Goal: Information Seeking & Learning: Learn about a topic

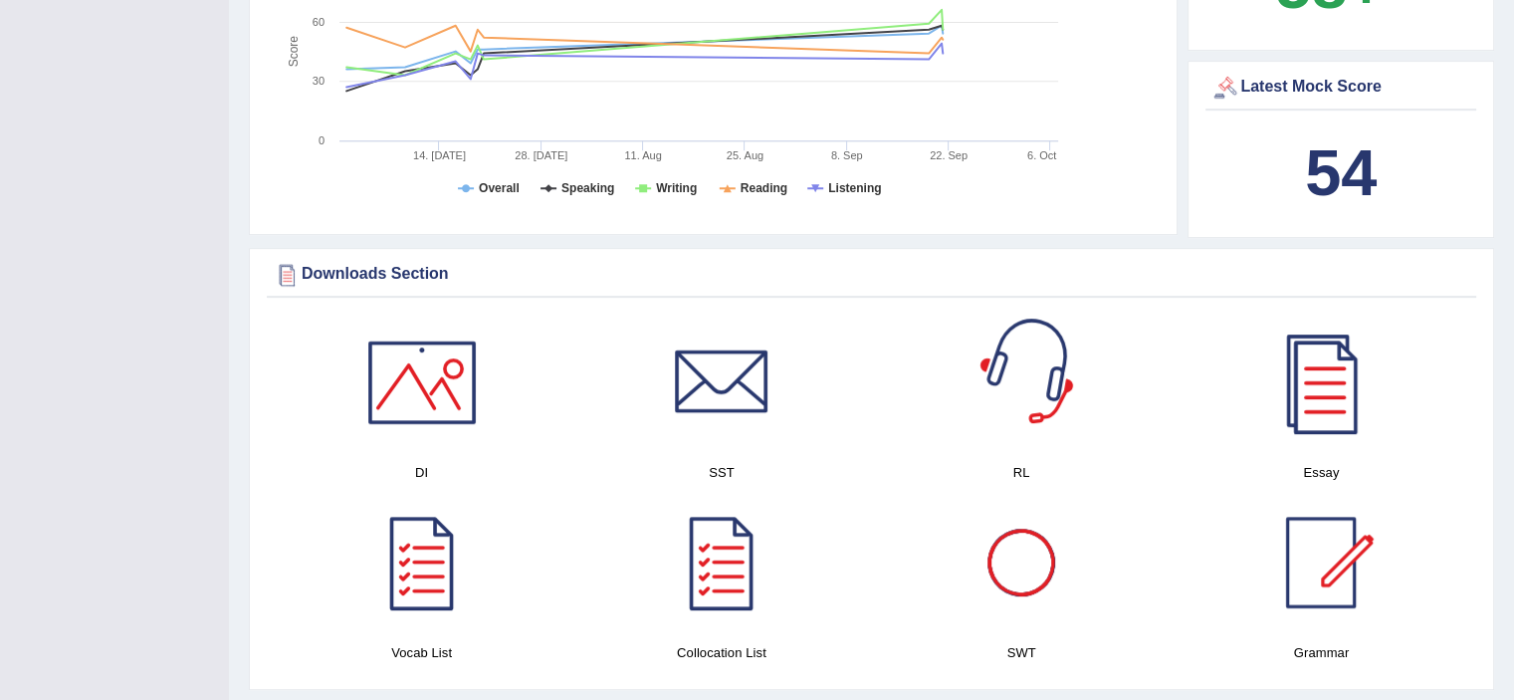
scroll to position [896, 0]
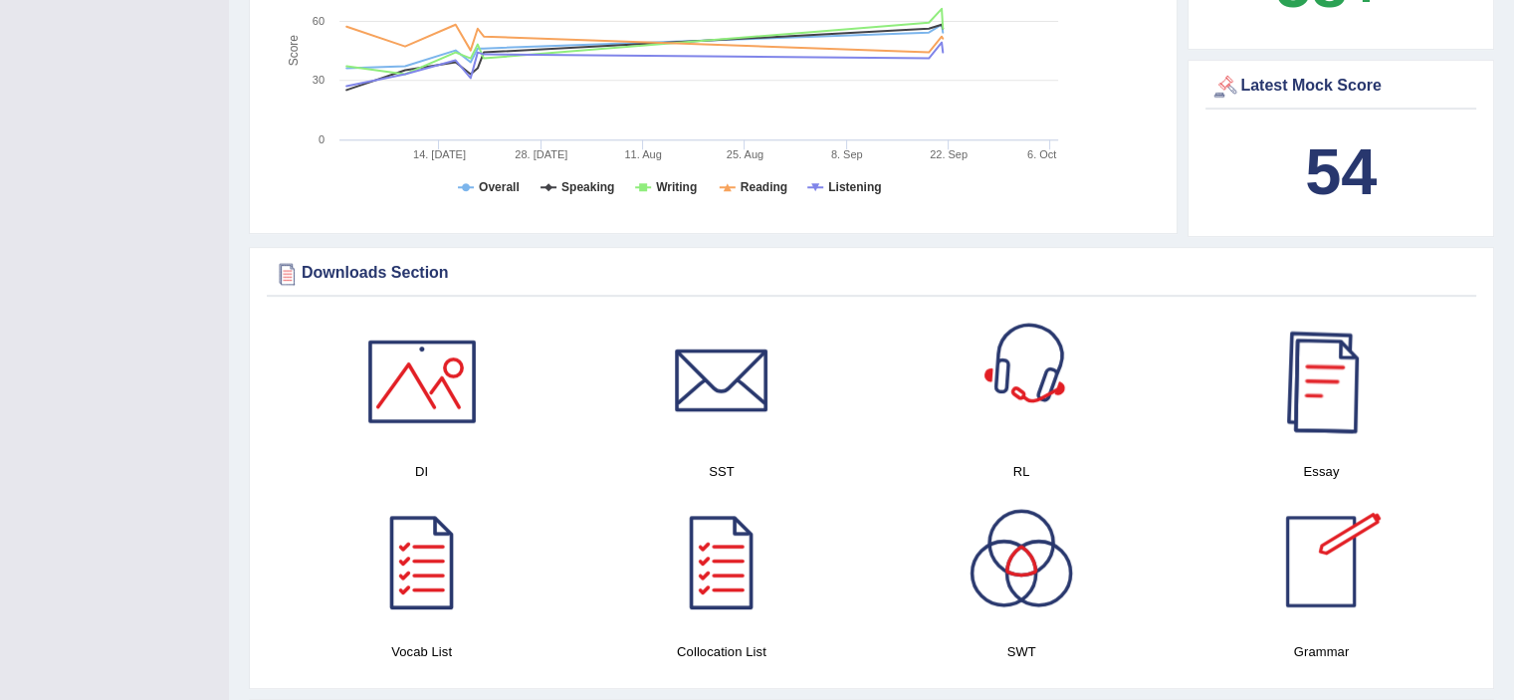
click at [1301, 394] on div at bounding box center [1320, 381] width 139 height 139
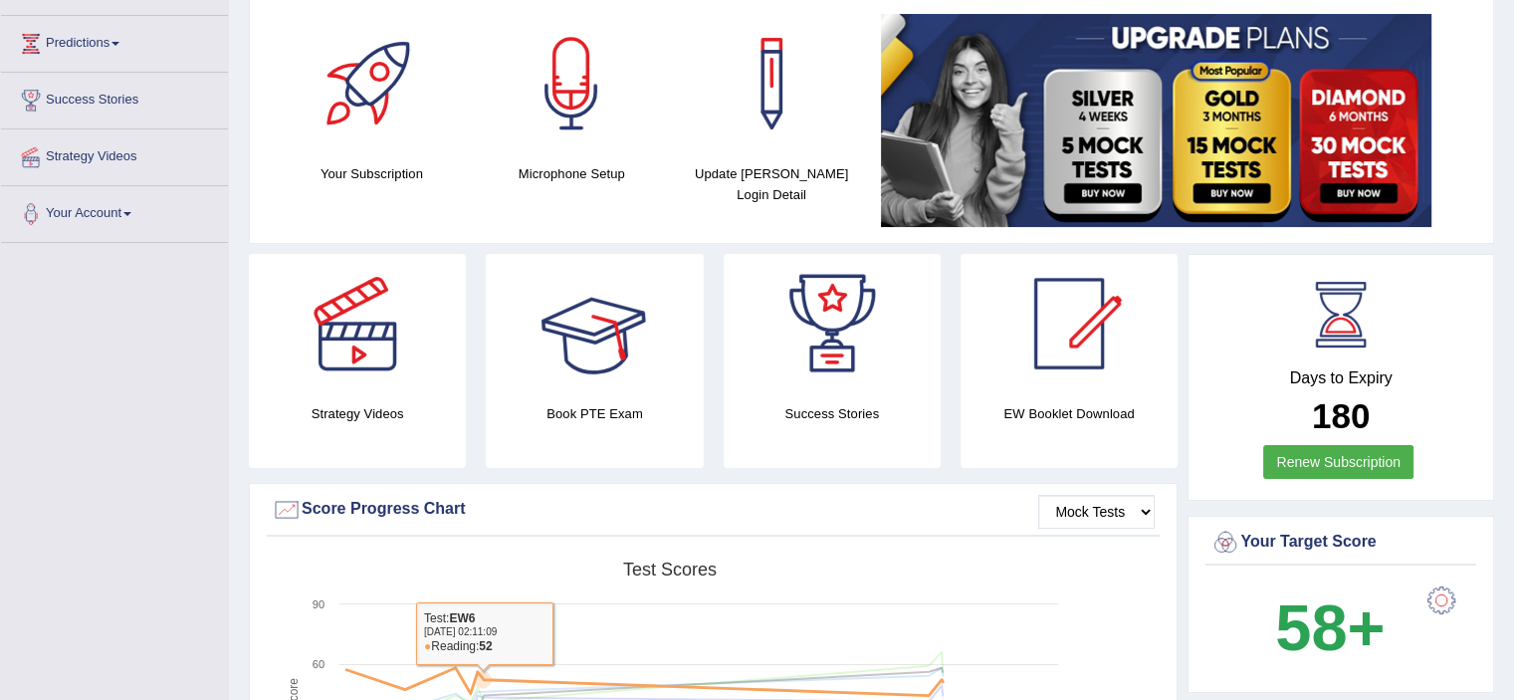
scroll to position [0, 0]
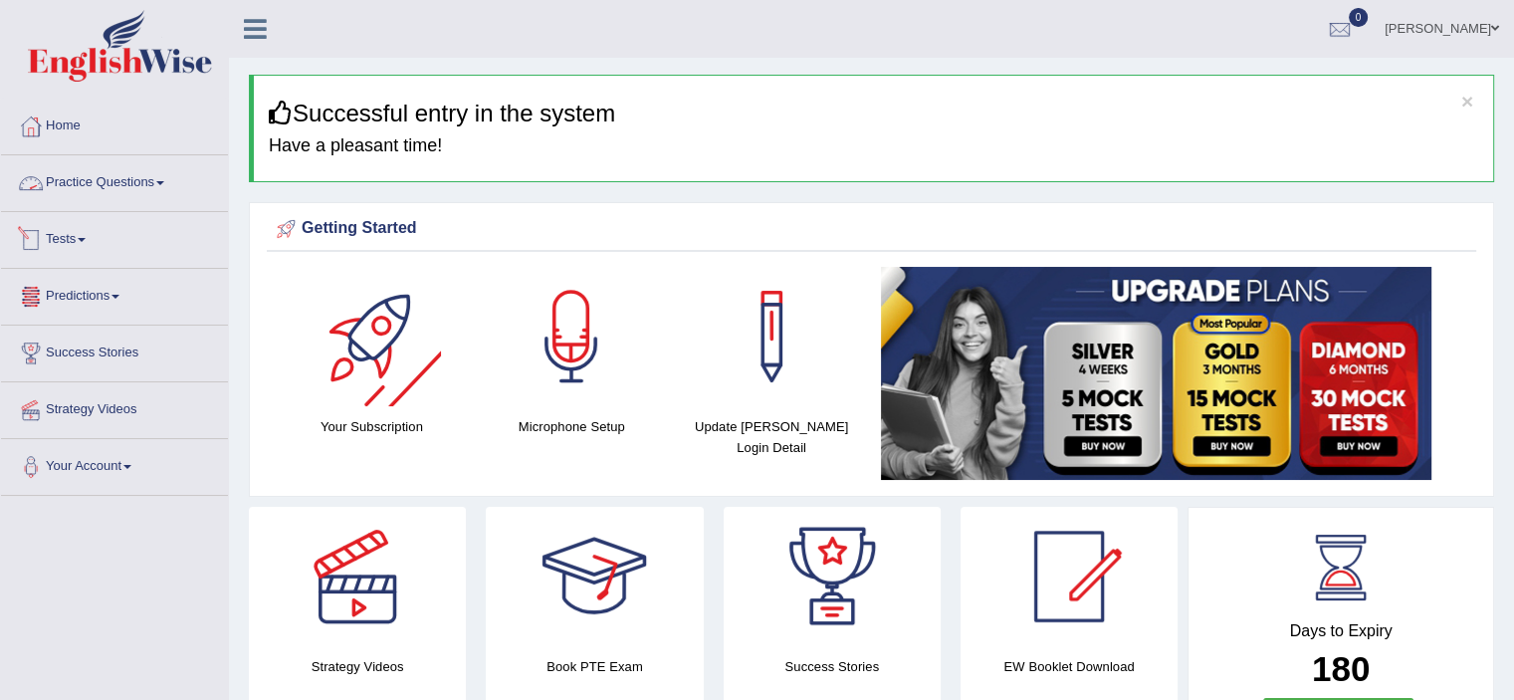
click at [116, 187] on link "Practice Questions" at bounding box center [114, 180] width 227 height 50
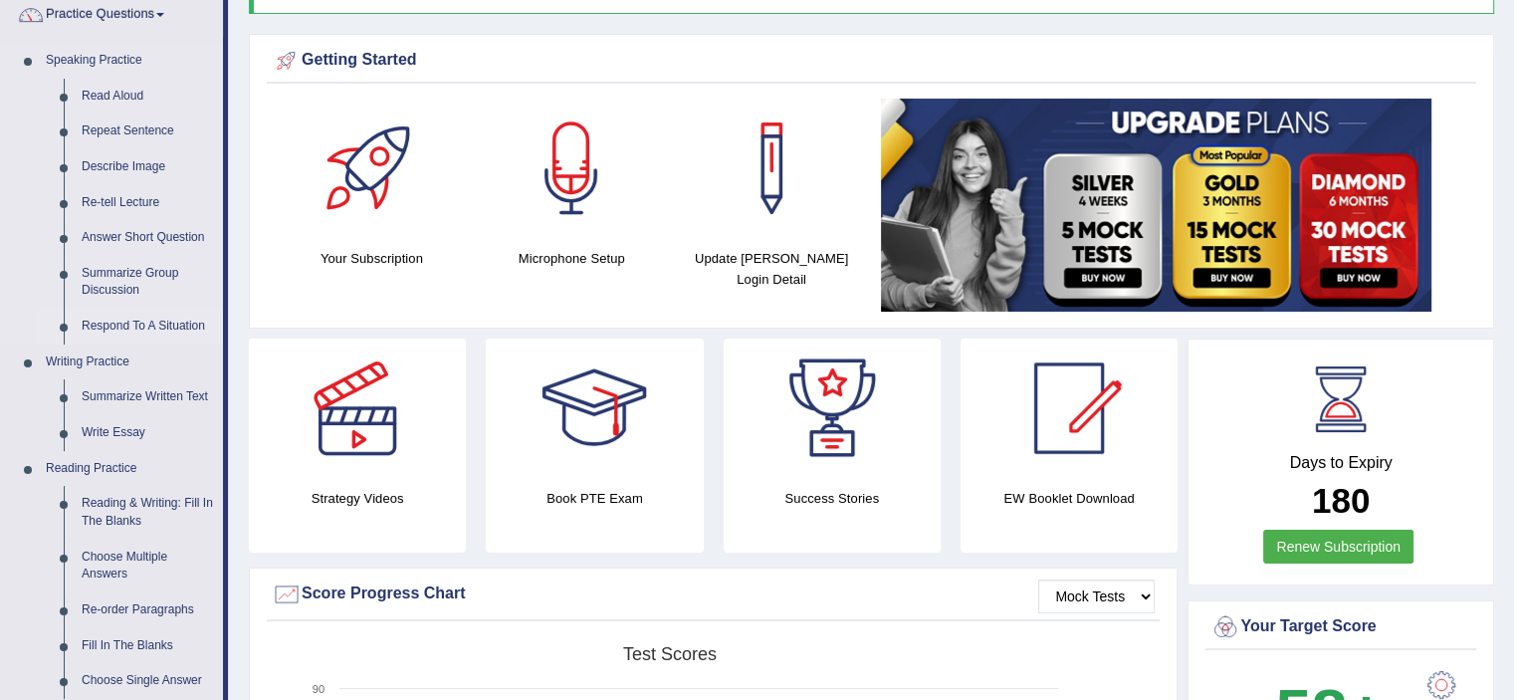
scroll to position [199, 0]
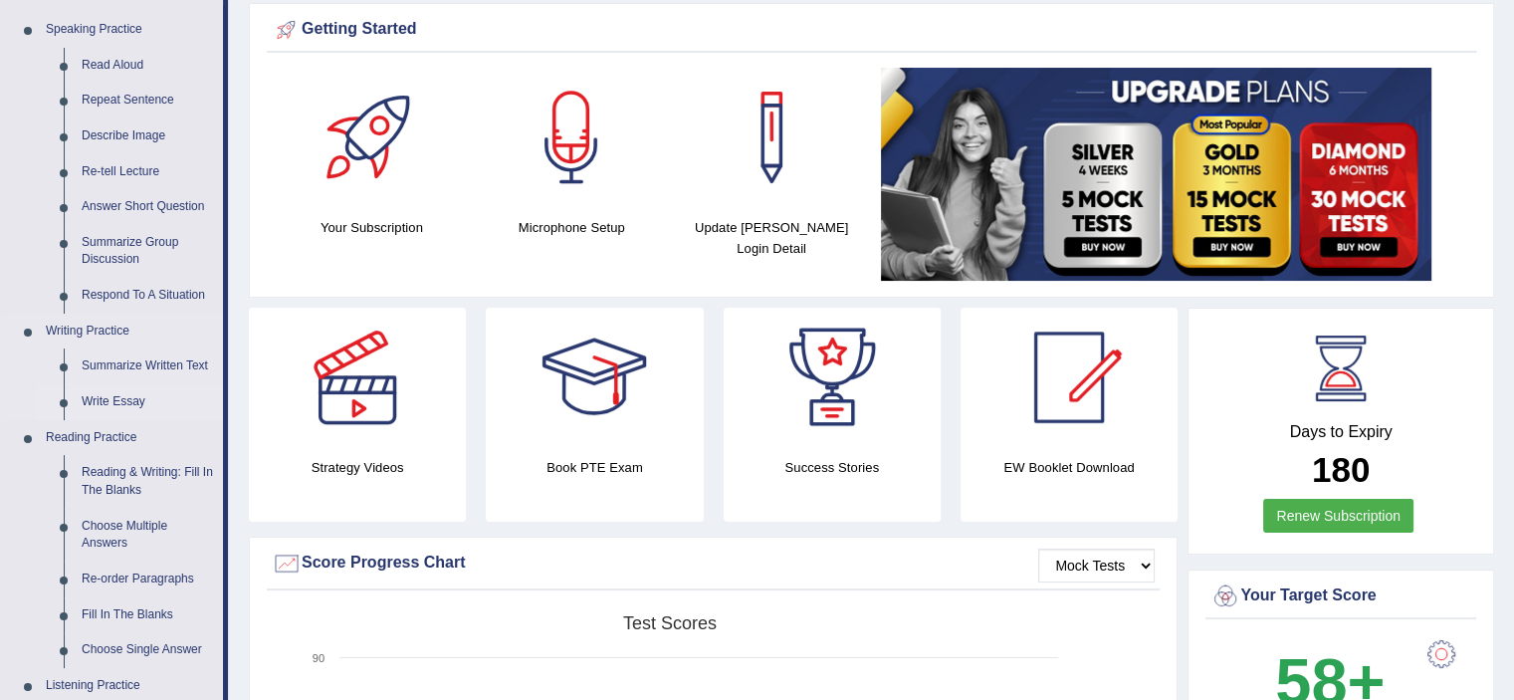
click at [145, 397] on link "Write Essay" at bounding box center [148, 402] width 150 height 36
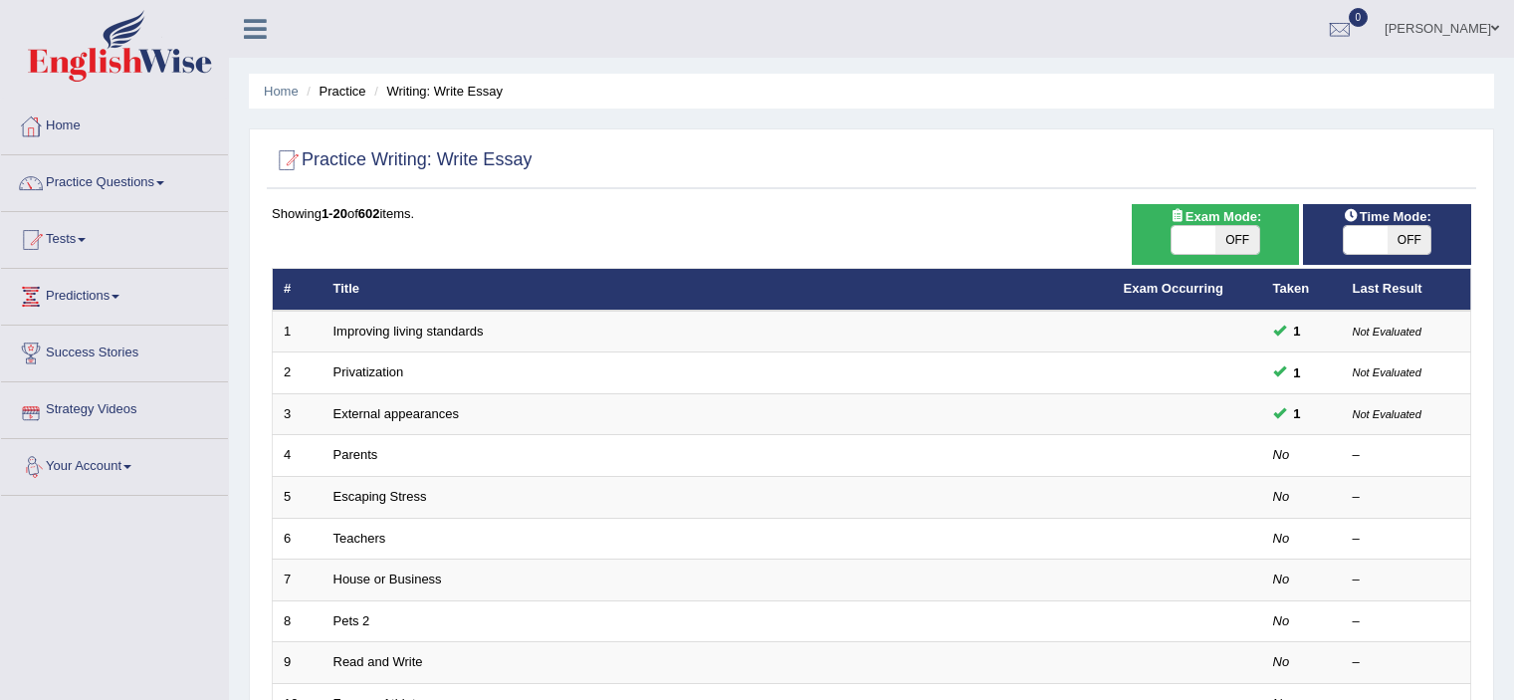
click at [361, 447] on link "Parents" at bounding box center [355, 454] width 45 height 15
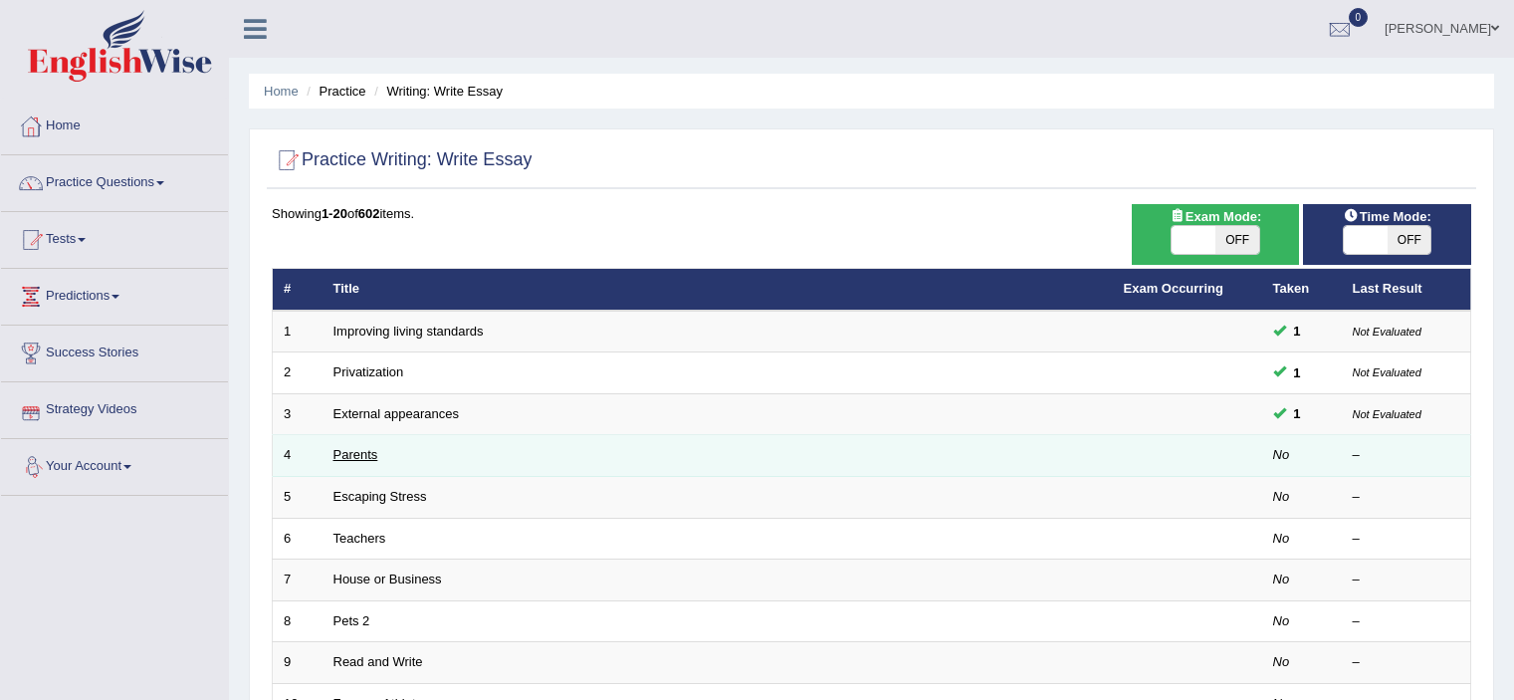
scroll to position [100, 0]
